Goal: Information Seeking & Learning: Check status

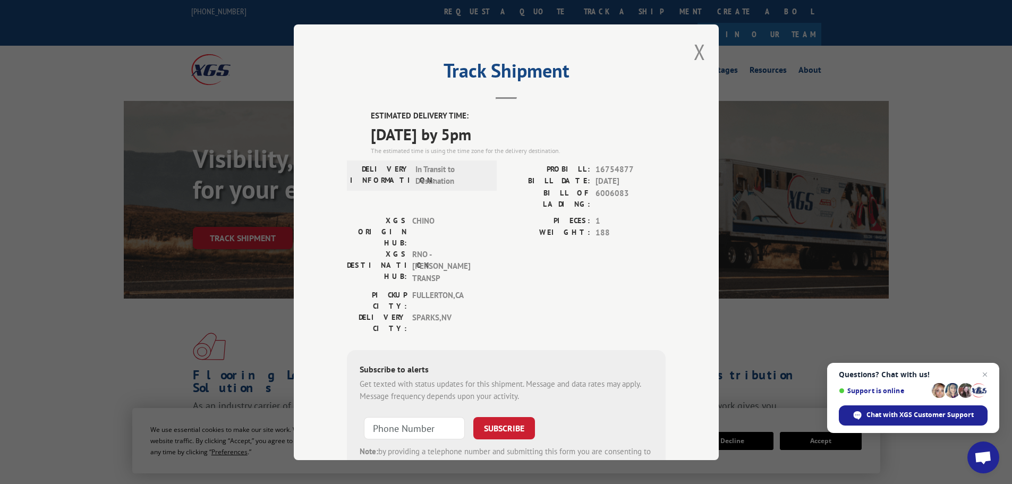
click at [688, 48] on div "Track Shipment ESTIMATED DELIVERY TIME: [DATE] by 5pm The estimated time is usi…" at bounding box center [506, 241] width 425 height 435
click at [694, 52] on button "Close modal" at bounding box center [700, 52] width 12 height 28
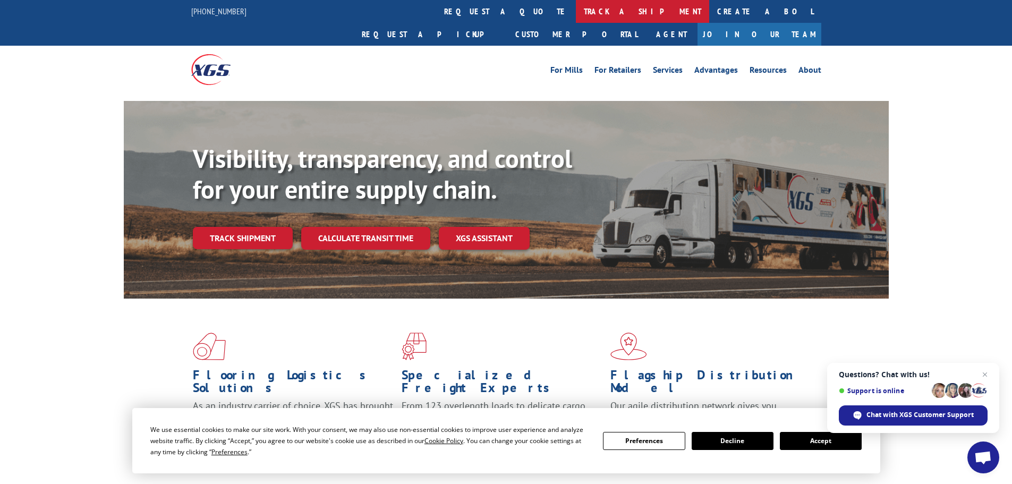
click at [576, 12] on link "track a shipment" at bounding box center [642, 11] width 133 height 23
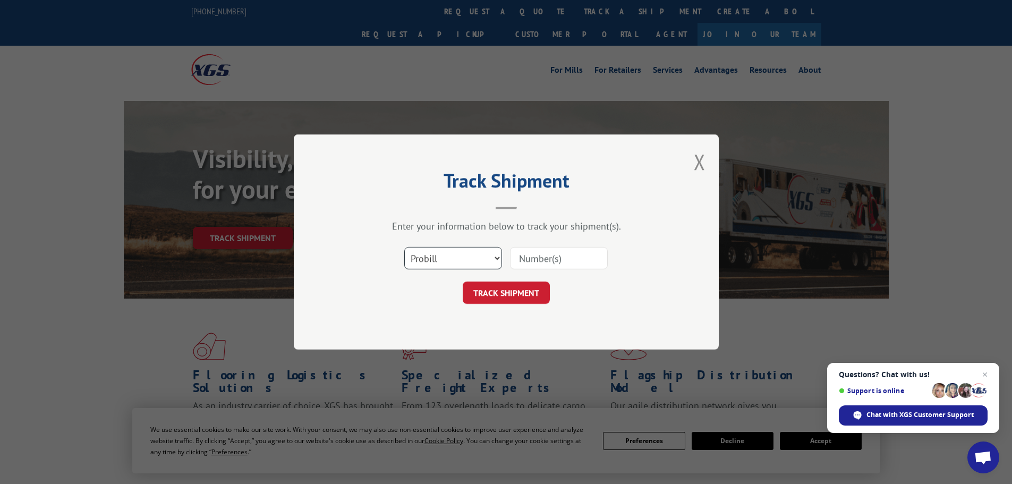
click at [464, 254] on select "Select category... Probill BOL PO" at bounding box center [453, 258] width 98 height 22
select select "bol"
click at [404, 247] on select "Select category... Probill BOL PO" at bounding box center [453, 258] width 98 height 22
click at [526, 255] on input at bounding box center [559, 258] width 98 height 22
paste input "5158182"
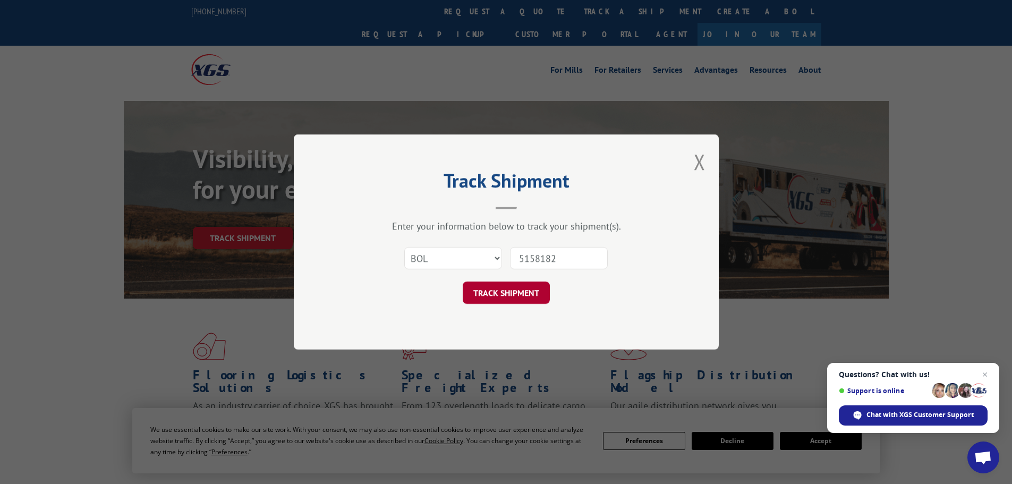
type input "5158182"
click at [497, 294] on button "TRACK SHIPMENT" at bounding box center [506, 292] width 87 height 22
